Goal: Task Accomplishment & Management: Manage account settings

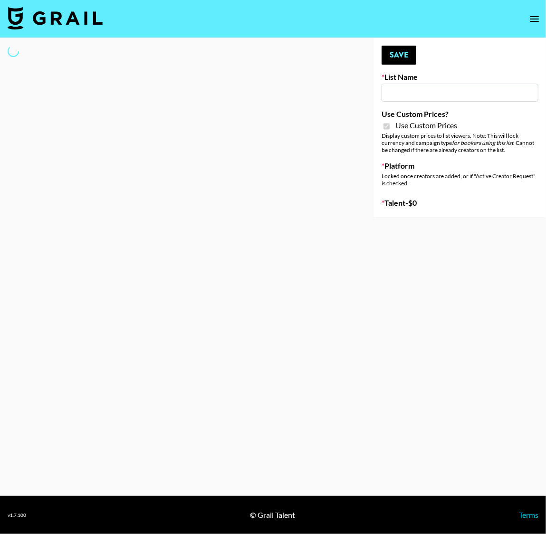
type input "Redence Beauty"
checkbox input "true"
select select "Brand"
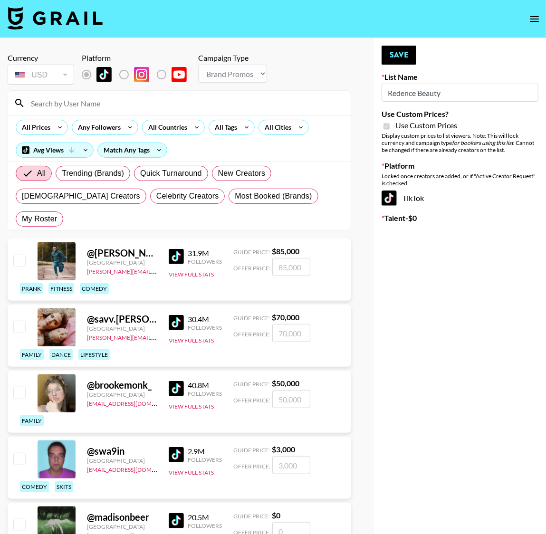
click at [206, 97] on input at bounding box center [185, 103] width 320 height 15
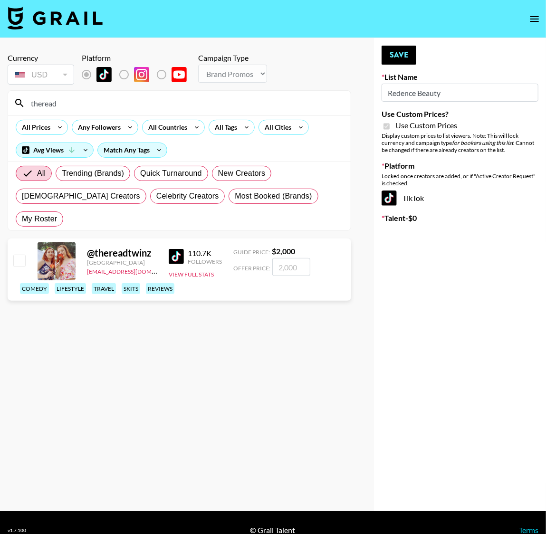
type input "theread"
click at [22, 255] on input "checkbox" at bounding box center [18, 260] width 11 height 11
checkbox input "true"
type input "2000"
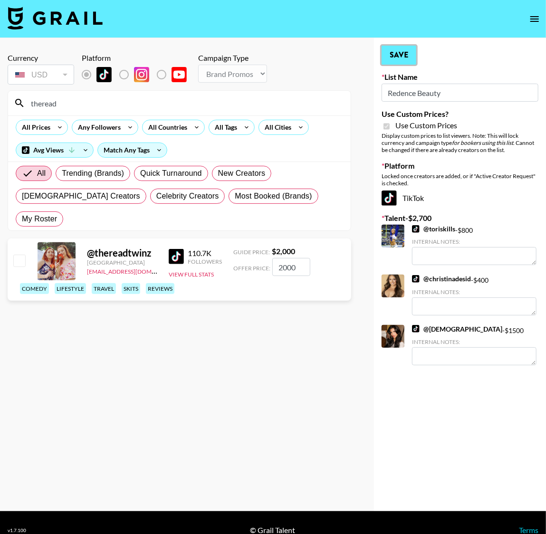
click at [409, 57] on button "Save" at bounding box center [399, 55] width 35 height 19
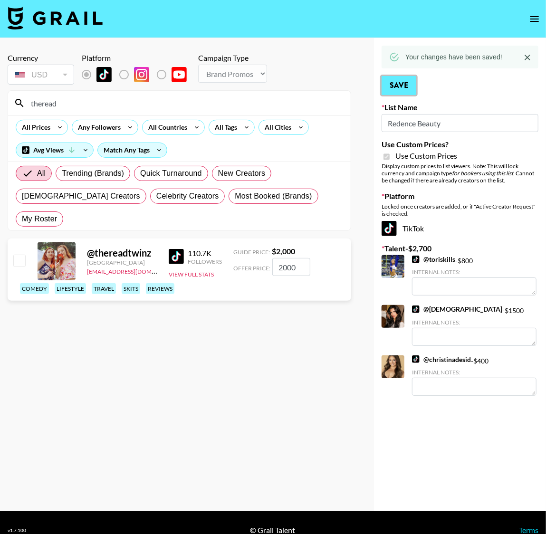
click at [409, 84] on button "Save" at bounding box center [399, 85] width 35 height 19
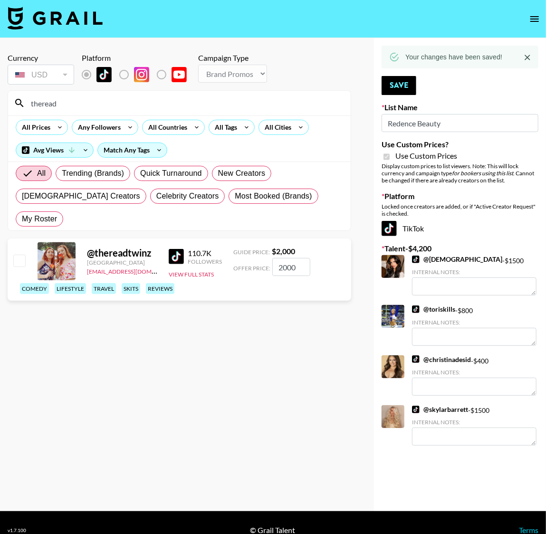
drag, startPoint x: 283, startPoint y: 242, endPoint x: 276, endPoint y: 242, distance: 6.7
click at [276, 258] on input "2000" at bounding box center [291, 267] width 38 height 18
checkbox input "true"
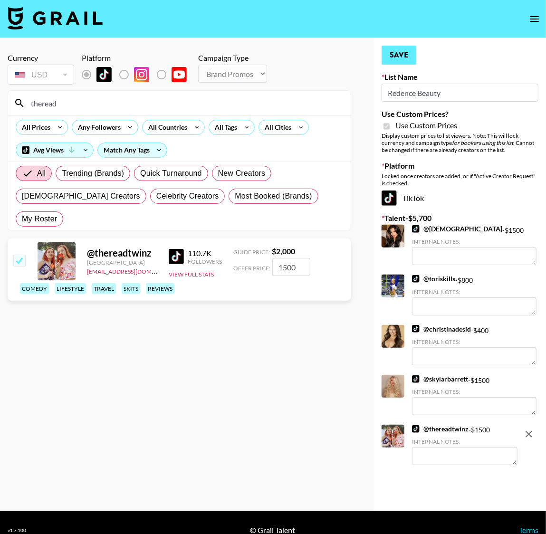
type input "1500"
click at [396, 51] on button "Save" at bounding box center [399, 55] width 35 height 19
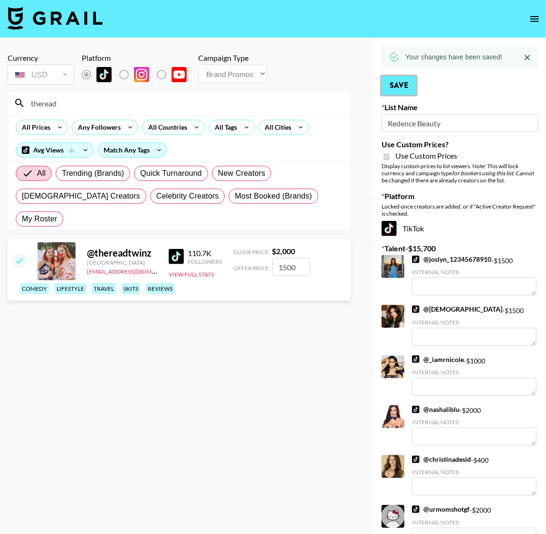
click at [406, 88] on button "Save" at bounding box center [399, 85] width 35 height 19
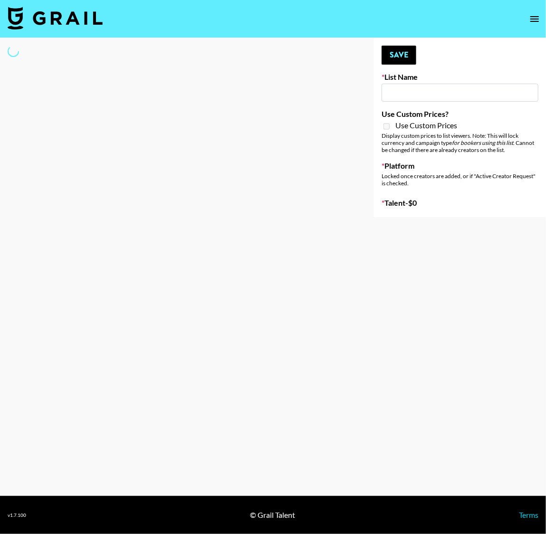
click at [407, 88] on input at bounding box center [460, 93] width 157 height 18
type input "Cosplay"
select select "Song"
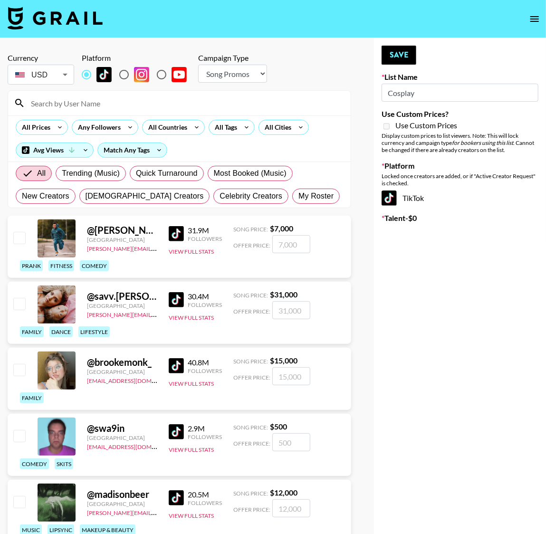
click at [148, 106] on input at bounding box center [185, 103] width 320 height 15
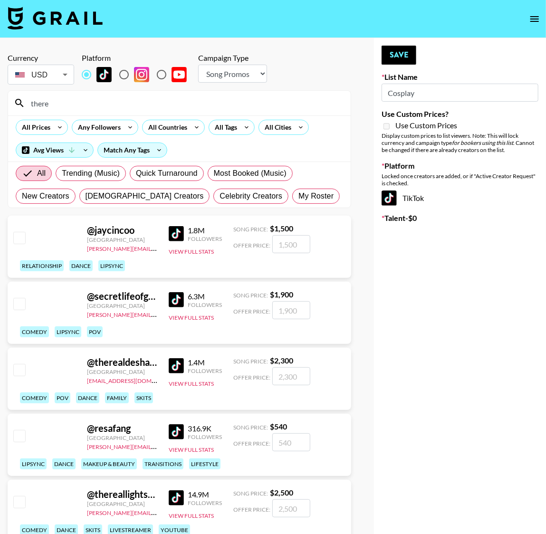
type input "theread"
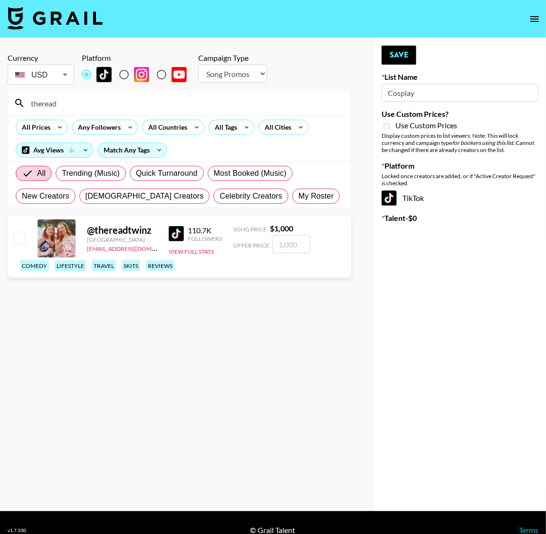
drag, startPoint x: 19, startPoint y: 232, endPoint x: 28, endPoint y: 237, distance: 10.0
click at [19, 232] on input "checkbox" at bounding box center [18, 237] width 11 height 11
checkbox input "true"
drag, startPoint x: 282, startPoint y: 245, endPoint x: 275, endPoint y: 245, distance: 7.1
click at [275, 245] on input "1000" at bounding box center [291, 244] width 38 height 18
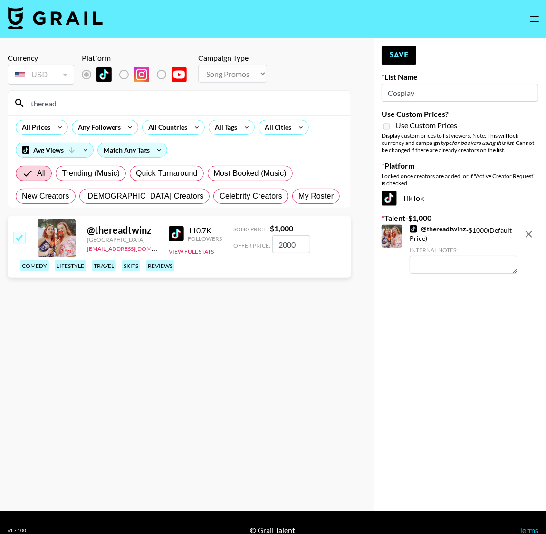
type input "2000"
checkbox input "false"
checkbox input "true"
type input "1000"
drag, startPoint x: 396, startPoint y: 56, endPoint x: 373, endPoint y: 49, distance: 23.6
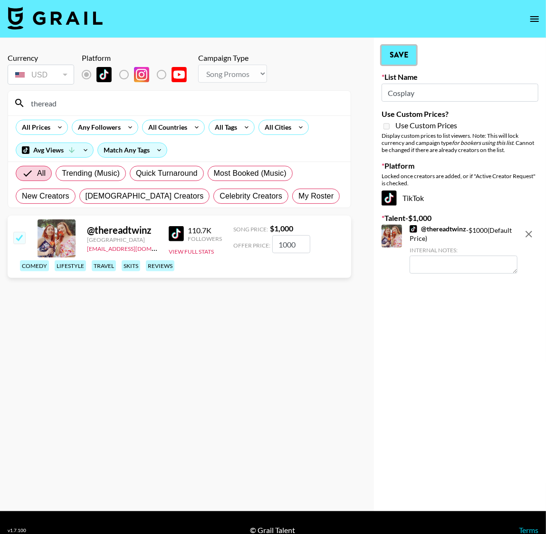
click at [396, 55] on button "Save" at bounding box center [399, 55] width 35 height 19
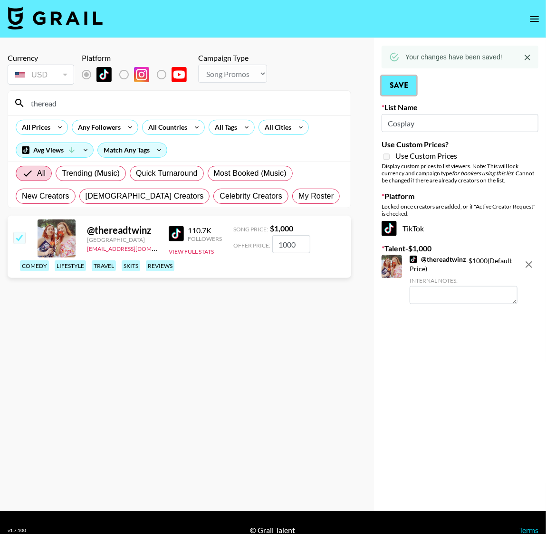
click at [405, 80] on button "Save" at bounding box center [399, 85] width 35 height 19
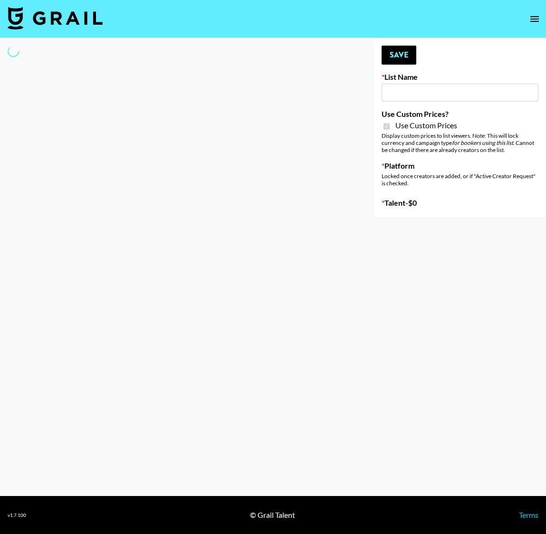
type input "Anker For Soundcore"
checkbox input "true"
select select "Brand"
